Goal: Task Accomplishment & Management: Complete application form

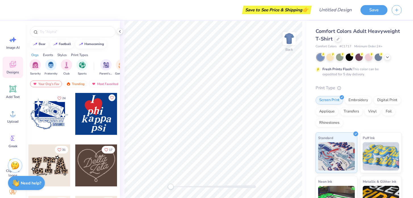
scroll to position [311, 0]
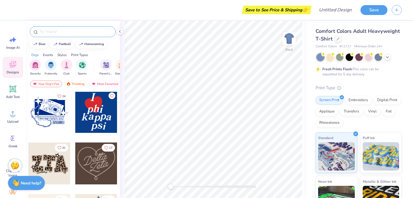
click at [57, 28] on div at bounding box center [73, 31] width 86 height 11
click at [56, 36] on div at bounding box center [73, 31] width 86 height 11
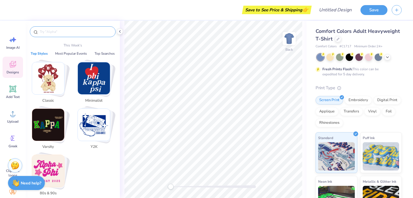
click at [56, 33] on input "text" at bounding box center [75, 32] width 73 height 6
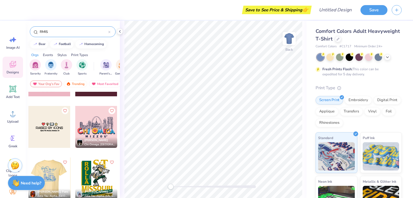
scroll to position [0, 0]
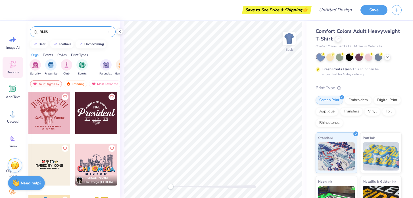
click at [78, 30] on input "RMIS" at bounding box center [73, 32] width 69 height 6
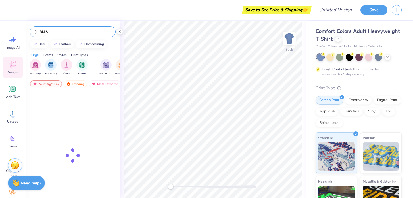
click at [78, 30] on input "RMIS" at bounding box center [73, 32] width 69 height 6
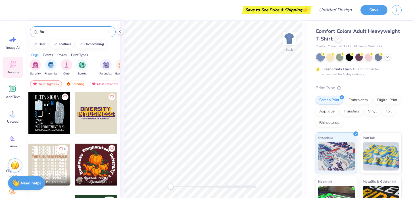
type input "B"
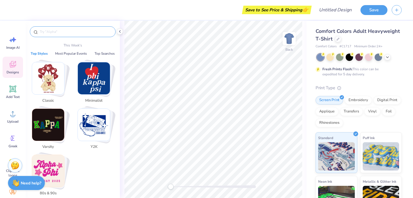
click at [59, 76] on img "Stack Card Button Classic" at bounding box center [48, 78] width 32 height 32
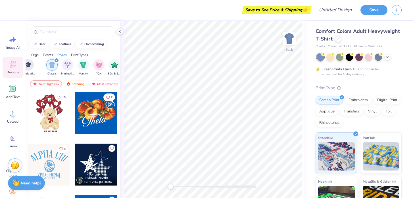
scroll to position [0, 297]
click at [40, 61] on icon "filter for Classic" at bounding box center [40, 60] width 2 height 2
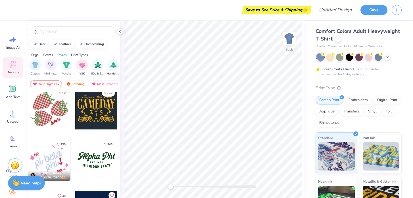
scroll to position [626, 0]
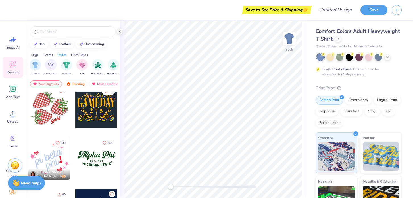
click at [93, 110] on div at bounding box center [96, 107] width 42 height 42
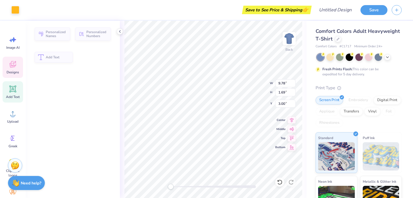
type input "9.78"
type input "1.69"
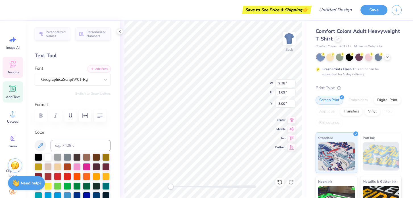
scroll to position [0, 5]
type textarea "Risk Management and Insurance Society"
type input "12.54"
type input "3.21"
type input "4.39"
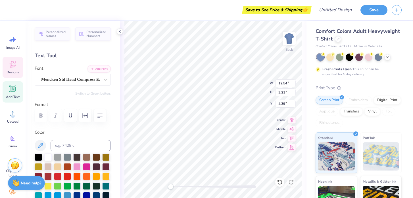
scroll to position [0, 0]
type textarea "GAAY"
type textarea "RMIS"
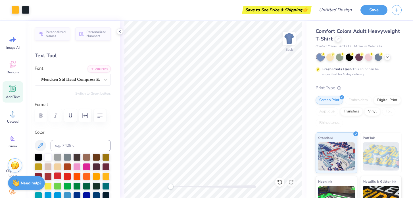
click at [58, 176] on div at bounding box center [57, 176] width 7 height 7
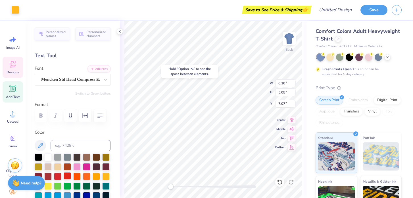
click at [68, 177] on div at bounding box center [67, 176] width 7 height 7
click at [67, 176] on div at bounding box center [67, 176] width 7 height 7
type input "4.43"
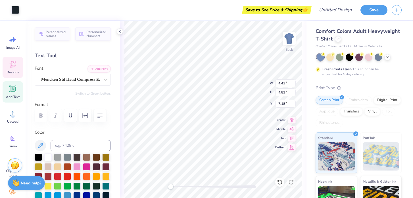
type input "4.83"
type input "7.18"
type input "6.10"
type input "5.05"
type input "7.07"
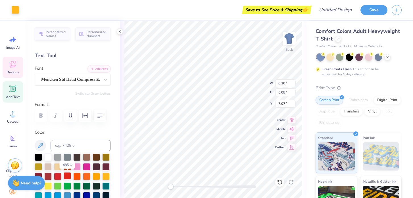
click at [68, 176] on div at bounding box center [67, 176] width 7 height 7
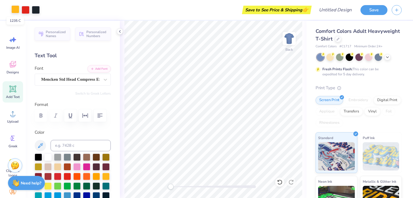
click at [15, 9] on div at bounding box center [15, 9] width 8 height 8
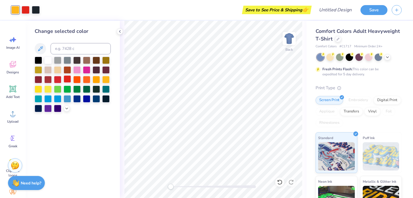
click at [69, 78] on div at bounding box center [67, 79] width 7 height 7
click at [120, 31] on icon at bounding box center [120, 31] width 5 height 5
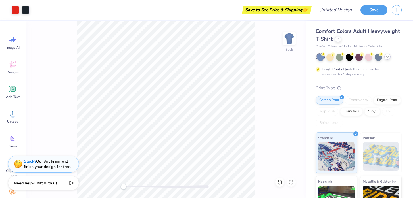
click at [386, 60] on div at bounding box center [358, 57] width 85 height 7
click at [387, 57] on icon at bounding box center [387, 56] width 5 height 5
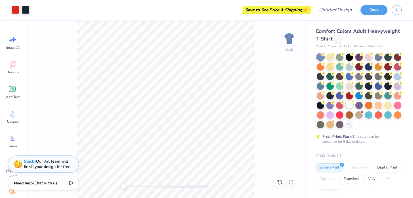
click at [347, 104] on div at bounding box center [348, 104] width 7 height 7
click at [361, 115] on div at bounding box center [358, 114] width 7 height 7
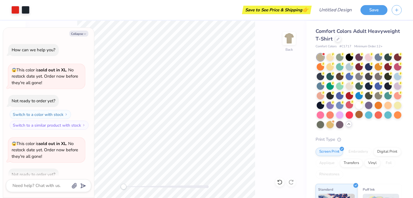
scroll to position [31, 0]
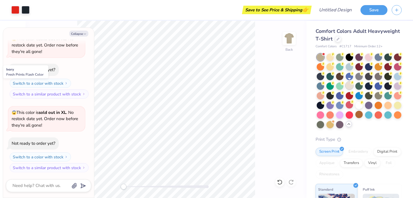
click at [348, 85] on div at bounding box center [348, 85] width 7 height 7
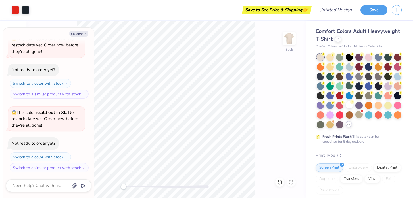
click at [260, 151] on div "Back" at bounding box center [166, 110] width 281 height 178
click at [362, 75] on icon at bounding box center [362, 73] width 4 height 4
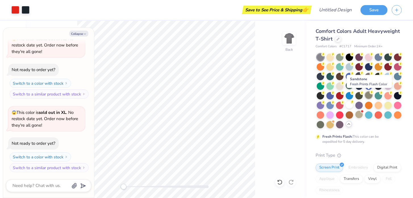
click at [369, 95] on div at bounding box center [368, 95] width 7 height 7
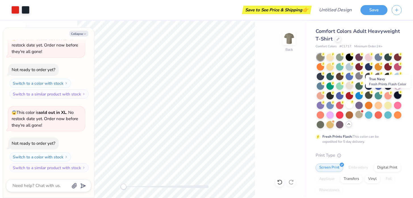
click at [397, 95] on div at bounding box center [397, 95] width 7 height 7
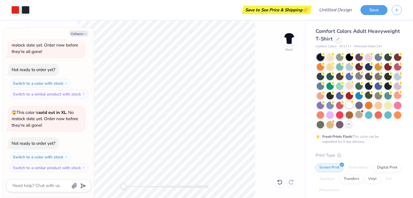
click at [350, 103] on icon at bounding box center [352, 102] width 4 height 4
click at [360, 77] on div at bounding box center [358, 75] width 7 height 7
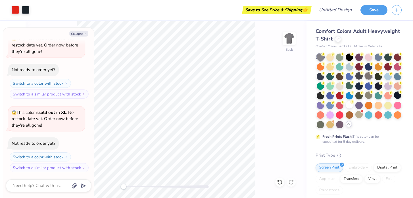
click at [367, 77] on div at bounding box center [368, 75] width 7 height 7
click at [378, 75] on div at bounding box center [377, 75] width 7 height 7
click at [348, 105] on div at bounding box center [348, 104] width 7 height 7
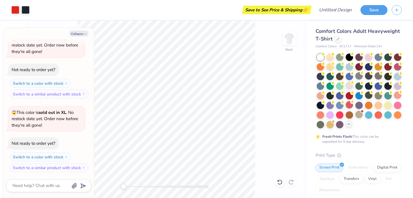
click at [263, 136] on div "Back" at bounding box center [166, 110] width 281 height 178
click at [83, 35] on icon "button" at bounding box center [84, 33] width 3 height 3
type textarea "x"
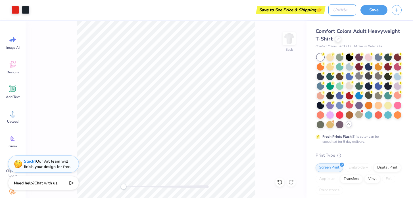
click at [337, 11] on input "Design Title" at bounding box center [342, 9] width 28 height 11
type input "P"
type input "Football Theme"
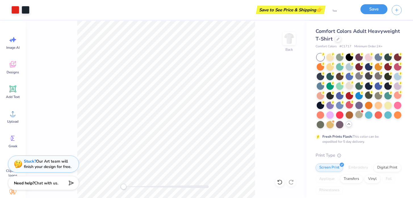
click at [379, 9] on button "Save" at bounding box center [373, 9] width 27 height 10
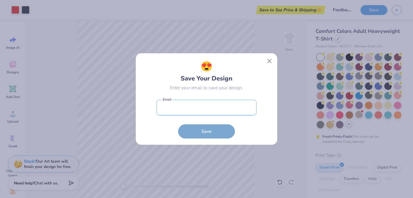
click at [237, 112] on input "email" at bounding box center [206, 108] width 100 height 16
type input "[EMAIL_ADDRESS][DOMAIN_NAME]"
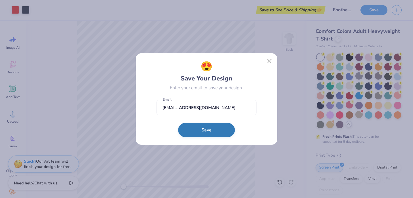
click at [215, 127] on button "Save" at bounding box center [206, 130] width 57 height 14
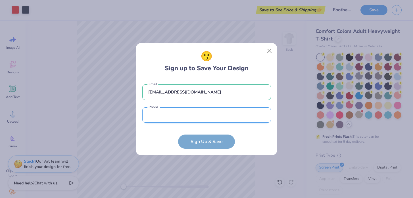
click at [230, 114] on input "tel" at bounding box center [206, 116] width 129 height 16
type input "[PHONE_NUMBER]"
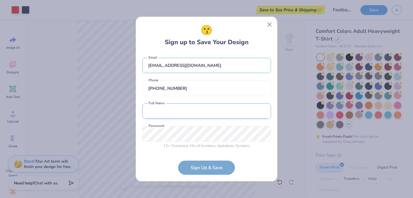
click at [200, 114] on input "text" at bounding box center [206, 112] width 129 height 16
type input "[PERSON_NAME]"
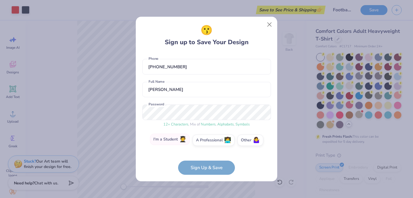
click at [179, 135] on label "I'm a Student 🧑‍🎓" at bounding box center [170, 139] width 40 height 11
click at [205, 162] on input "I'm a Student 🧑‍🎓" at bounding box center [207, 164] width 4 height 4
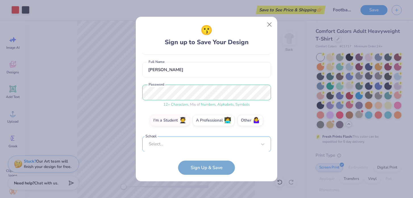
click at [182, 140] on div "Select..." at bounding box center [206, 145] width 129 height 16
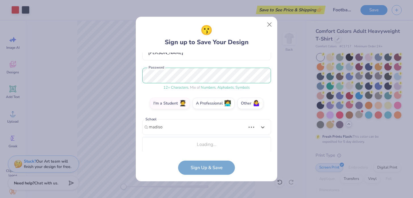
scroll to position [59, 0]
type input "madison"
click at [181, 126] on div "[EMAIL_ADDRESS][DOMAIN_NAME] Email [PHONE_NUMBER] Phone [PERSON_NAME] Full Name…" at bounding box center [206, 102] width 129 height 99
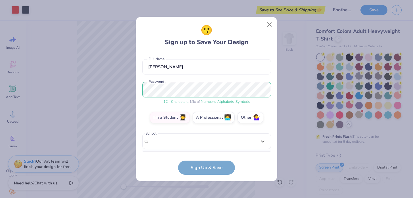
click at [181, 126] on div "[EMAIL_ADDRESS][DOMAIN_NAME] Email [PHONE_NUMBER] Phone [PERSON_NAME] Full Name…" at bounding box center [206, 102] width 129 height 99
click at [182, 137] on div "Select..." at bounding box center [206, 142] width 129 height 16
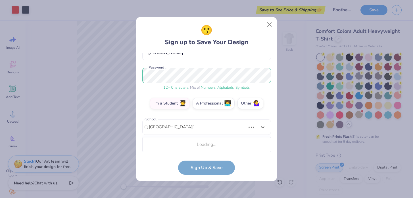
scroll to position [130, 0]
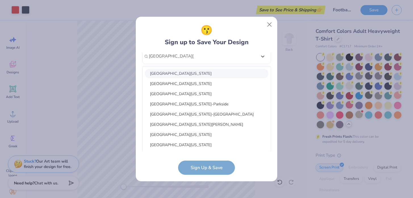
click at [180, 72] on div "[GEOGRAPHIC_DATA][US_STATE]" at bounding box center [206, 73] width 123 height 9
type input "[GEOGRAPHIC_DATA][US_STATE]"
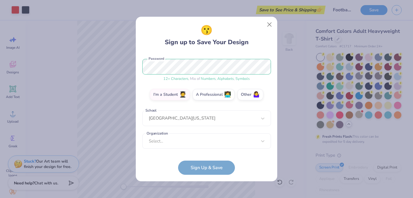
scroll to position [68, 0]
click at [189, 144] on div "Select..." at bounding box center [206, 142] width 129 height 16
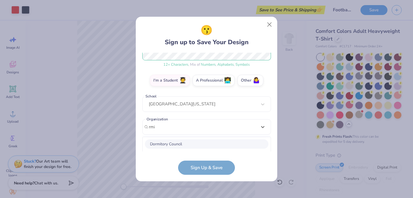
scroll to position [153, 0]
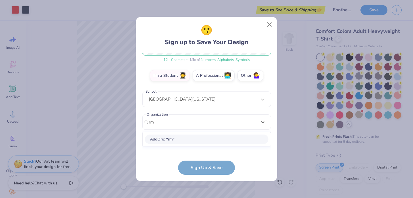
type input "r"
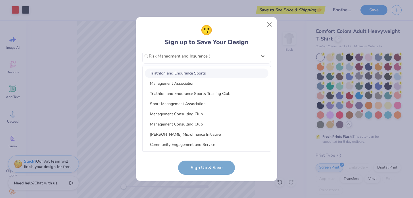
scroll to position [87, 0]
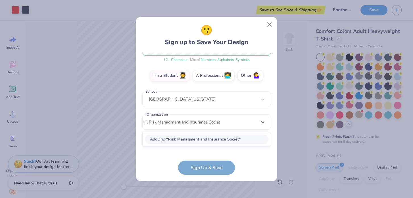
type input "Risk Managment and Insurance Society"
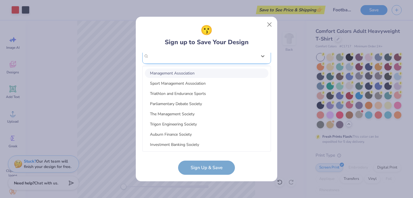
scroll to position [68, 0]
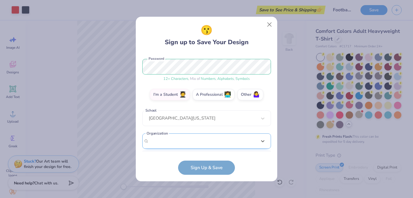
click at [250, 60] on div "[EMAIL_ADDRESS][DOMAIN_NAME] Email [PHONE_NUMBER] Phone [PERSON_NAME] Full Name…" at bounding box center [206, 102] width 129 height 99
click at [198, 139] on div "Select is focused ,type to refine list, press Down to open the menu, Select..." at bounding box center [206, 142] width 129 height 16
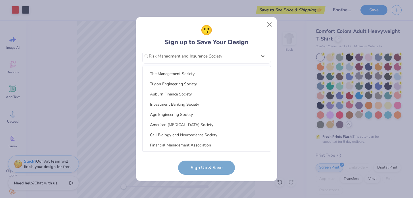
scroll to position [0, 0]
type input "Risk Managment and Insurance Society"
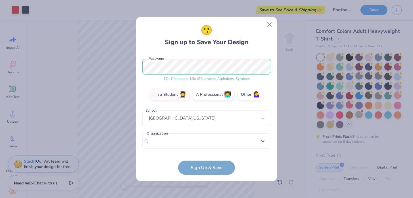
click at [198, 168] on form "[EMAIL_ADDRESS][DOMAIN_NAME] Email [PHONE_NUMBER] Phone [PERSON_NAME] Full Name…" at bounding box center [206, 114] width 129 height 123
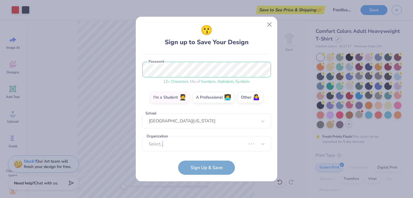
click at [198, 168] on form "[EMAIL_ADDRESS][DOMAIN_NAME] Email [PHONE_NUMBER] Phone [PERSON_NAME] Full Name…" at bounding box center [206, 114] width 129 height 123
click at [201, 170] on form "[EMAIL_ADDRESS][DOMAIN_NAME] Email [PHONE_NUMBER] Phone [PERSON_NAME] Full Name…" at bounding box center [206, 114] width 129 height 123
click at [214, 167] on form "[EMAIL_ADDRESS][DOMAIN_NAME] Email [PHONE_NUMBER] Phone [PERSON_NAME] Full Name…" at bounding box center [206, 114] width 129 height 123
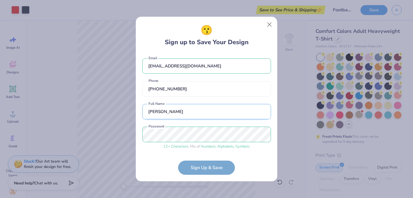
scroll to position [68, 0]
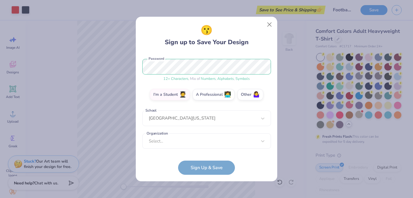
click at [209, 172] on form "[EMAIL_ADDRESS][DOMAIN_NAME] Email [PHONE_NUMBER] Phone [PERSON_NAME] Full Name…" at bounding box center [206, 114] width 129 height 123
click at [212, 144] on div "Select..." at bounding box center [206, 142] width 129 height 16
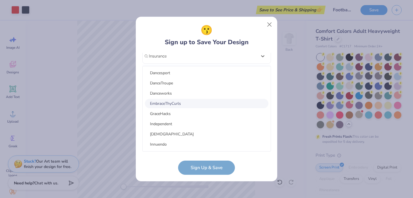
scroll to position [0, 0]
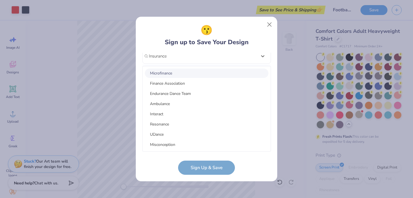
click at [188, 77] on div "Microfinance" at bounding box center [206, 73] width 123 height 9
type input "Insurance"
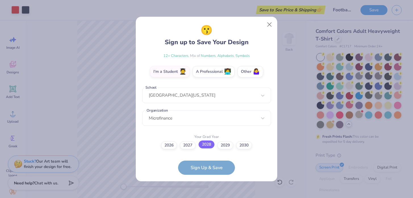
click at [204, 147] on label "2028" at bounding box center [206, 145] width 16 height 8
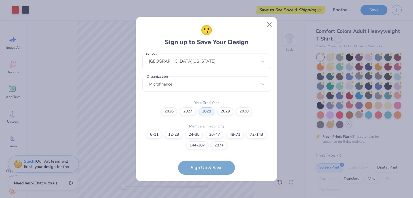
click at [227, 141] on div "6-11 12-23 [PHONE_NUMBER] [PHONE_NUMBER] [PHONE_NUMBER]+" at bounding box center [206, 140] width 129 height 19
click at [231, 138] on div "6-11 12-23 [PHONE_NUMBER] [PHONE_NUMBER] [PHONE_NUMBER]+" at bounding box center [206, 140] width 129 height 19
click at [217, 164] on form "[EMAIL_ADDRESS][DOMAIN_NAME] Email [PHONE_NUMBER] Phone [PERSON_NAME] Full Name…" at bounding box center [206, 114] width 129 height 123
click at [215, 171] on form "[EMAIL_ADDRESS][DOMAIN_NAME] Email [PHONE_NUMBER] Phone [PERSON_NAME] Full Name…" at bounding box center [206, 114] width 129 height 123
click at [230, 138] on div "6-11 12-23 [PHONE_NUMBER] [PHONE_NUMBER] [PHONE_NUMBER]+" at bounding box center [206, 140] width 129 height 19
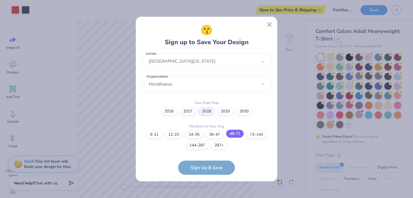
click at [236, 131] on label "48-71" at bounding box center [235, 134] width 18 height 8
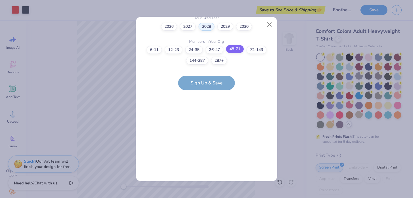
scroll to position [0, 0]
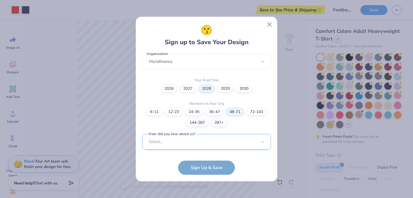
click at [218, 137] on div "Select..." at bounding box center [206, 142] width 129 height 16
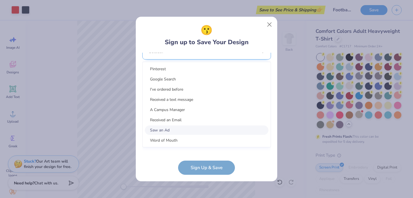
scroll to position [233, 0]
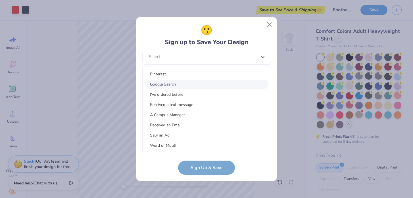
click at [217, 88] on div "Pinterest Google Search I've ordered before Received a text message A Campus Ma…" at bounding box center [206, 109] width 128 height 85
click at [215, 88] on div "Pinterest Google Search I've ordered before Received a text message A Campus Ma…" at bounding box center [206, 109] width 128 height 85
click at [213, 84] on div "Google Search" at bounding box center [206, 84] width 123 height 9
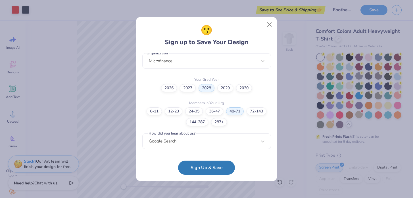
scroll to position [148, 0]
click at [213, 85] on div "2026 2027 2028 2029 2030" at bounding box center [206, 89] width 129 height 8
click at [205, 168] on button "Sign Up & Save" at bounding box center [206, 167] width 57 height 14
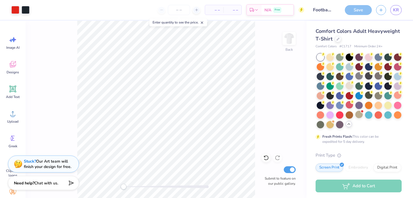
click at [362, 13] on div "Save" at bounding box center [358, 10] width 27 height 10
click at [380, 9] on icon "button" at bounding box center [380, 9] width 5 height 5
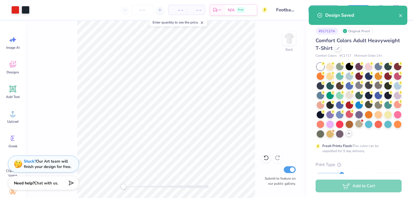
click at [266, 93] on div "Back Submit to feature on our public gallery." at bounding box center [166, 110] width 281 height 178
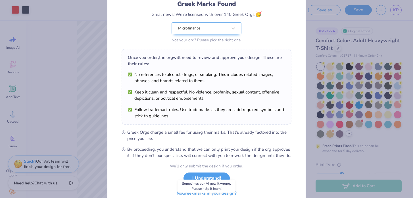
scroll to position [37, 0]
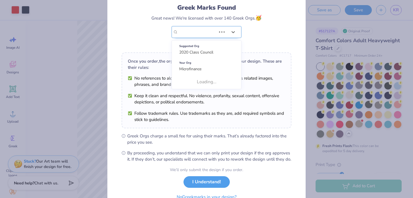
click at [224, 30] on div "Microfinance" at bounding box center [206, 32] width 70 height 12
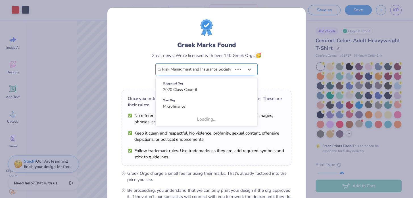
type input "Risk Managment and Insurance Society"
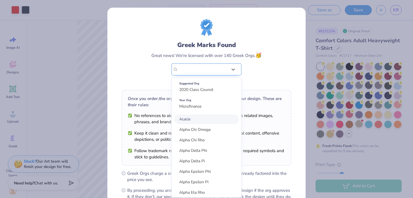
click at [210, 70] on div "Order of Omega" at bounding box center [202, 69] width 51 height 11
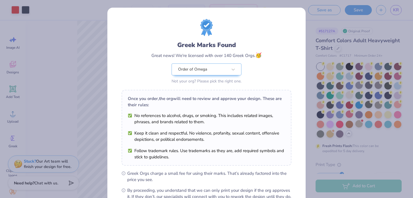
click at [248, 82] on div "Greek Marks Found Great news! We're licensed with over 140 Greek Orgs. 🥳 Order …" at bounding box center [206, 63] width 110 height 45
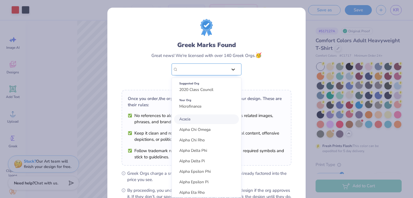
click at [229, 72] on div at bounding box center [233, 69] width 10 height 10
click at [249, 67] on div "Greek Marks Found Great news! We're licensed with over 140 Greek Orgs. 🥳 option…" at bounding box center [206, 63] width 110 height 45
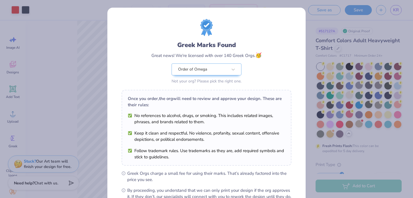
scroll to position [67, 0]
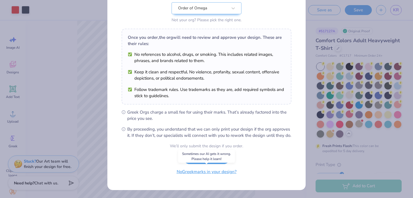
click at [207, 174] on button "No Greek marks in your design?" at bounding box center [207, 172] width 70 height 12
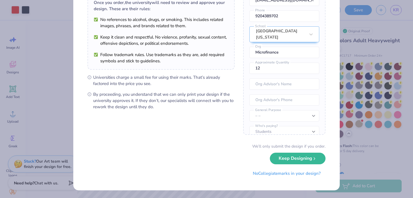
scroll to position [16, 0]
click at [351, 160] on div "University Trademarks Found Great news! We're licensed with over 250 schools. 🥳…" at bounding box center [206, 99] width 413 height 198
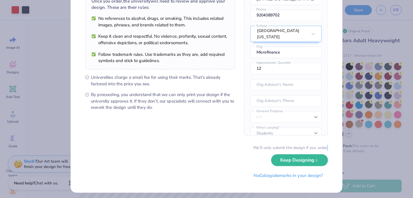
click at [351, 160] on div "University Trademarks Found Great news! We're licensed with over 250 schools. 🥳…" at bounding box center [206, 99] width 413 height 198
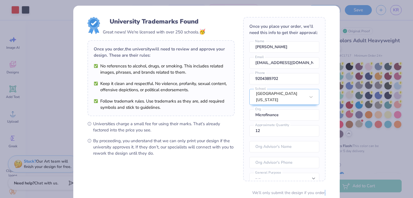
scroll to position [0, 0]
